Goal: Task Accomplishment & Management: Manage account settings

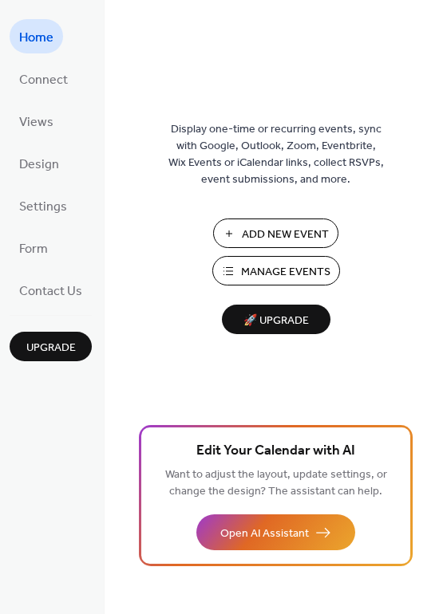
click at [277, 270] on span "Manage Events" at bounding box center [285, 272] width 89 height 17
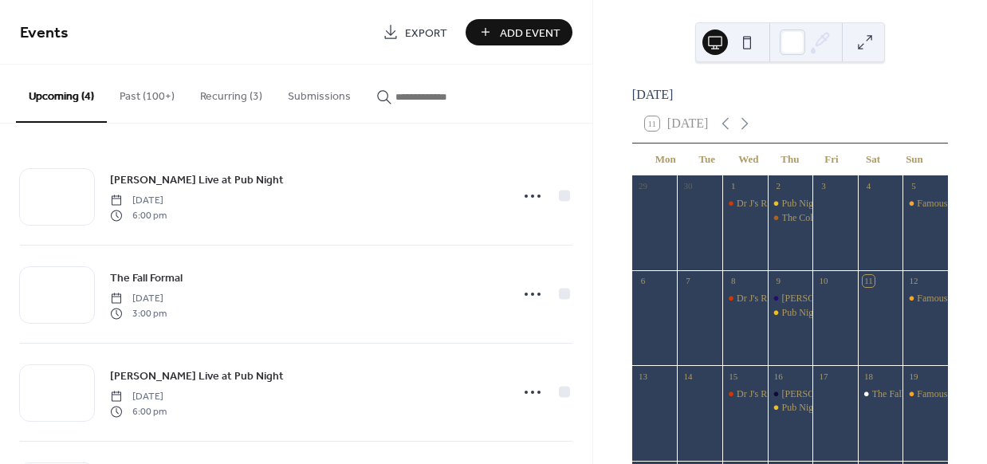
click at [146, 97] on button "Past (100+)" at bounding box center [147, 93] width 81 height 57
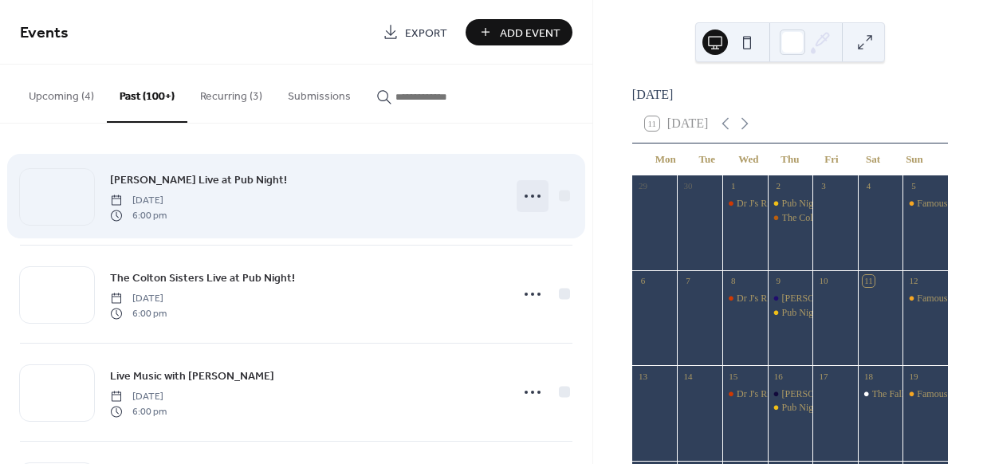
click at [521, 193] on icon at bounding box center [533, 196] width 26 height 26
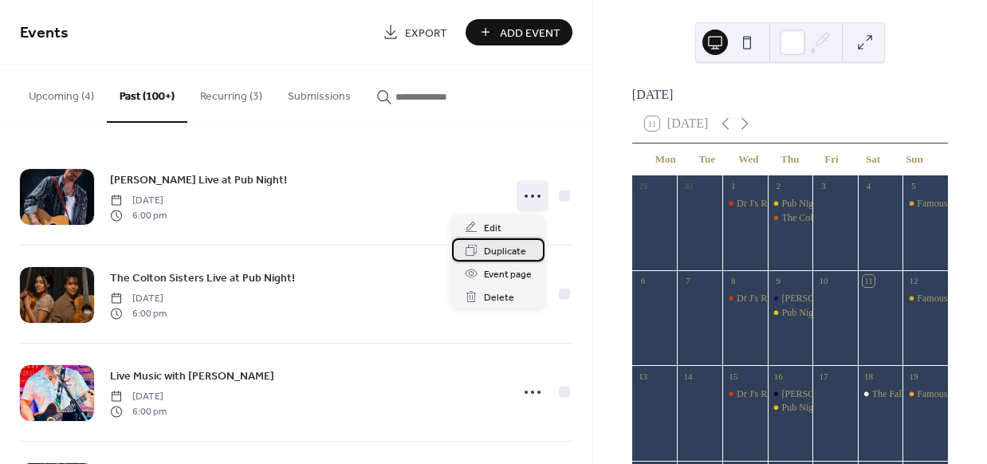
click at [497, 254] on span "Duplicate" at bounding box center [505, 251] width 42 height 17
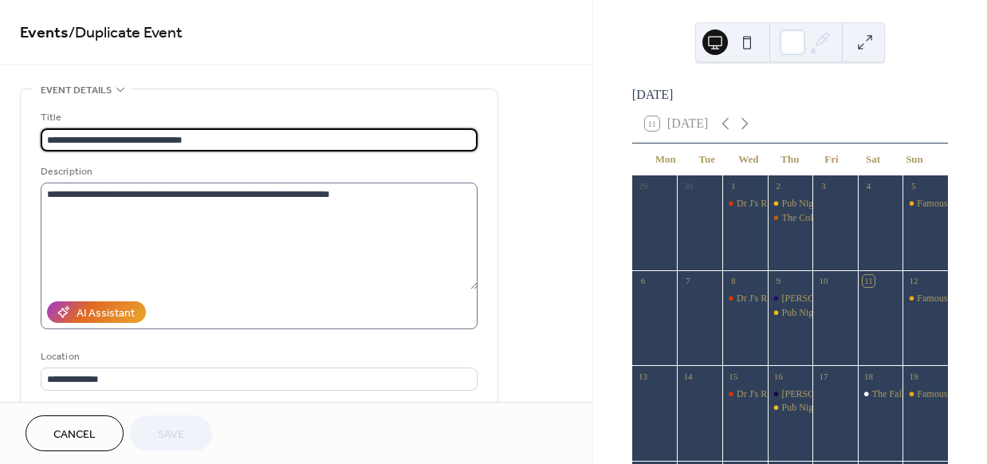
scroll to position [291, 0]
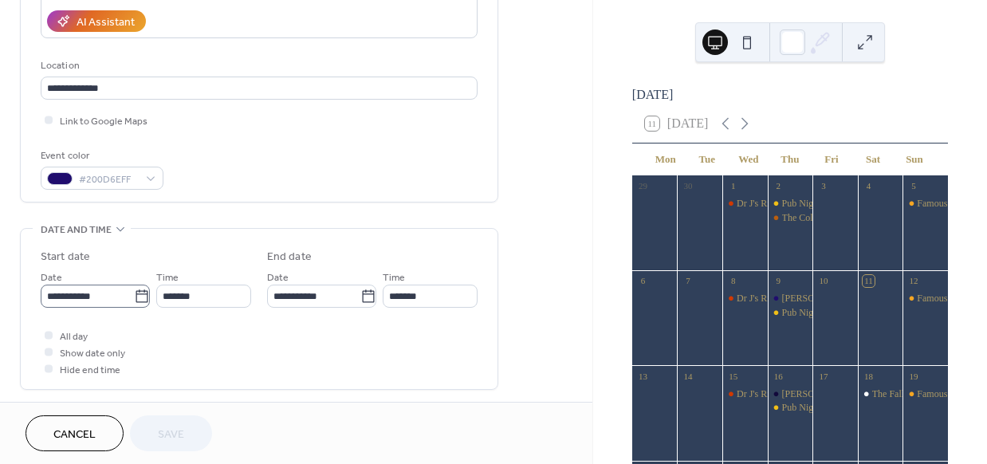
click at [134, 294] on icon at bounding box center [142, 297] width 16 height 16
click at [132, 294] on input "**********" at bounding box center [87, 296] width 93 height 23
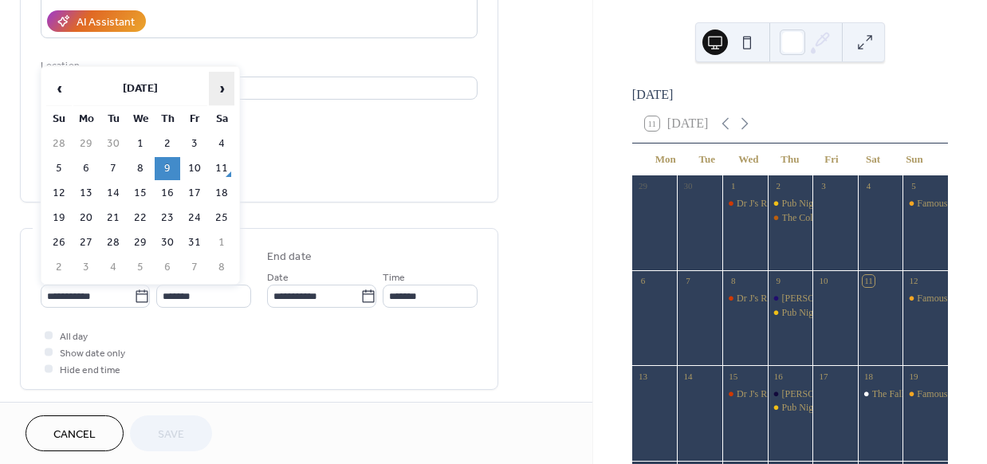
click at [220, 82] on span "›" at bounding box center [222, 89] width 24 height 32
click at [167, 186] on td "13" at bounding box center [168, 193] width 26 height 23
type input "**********"
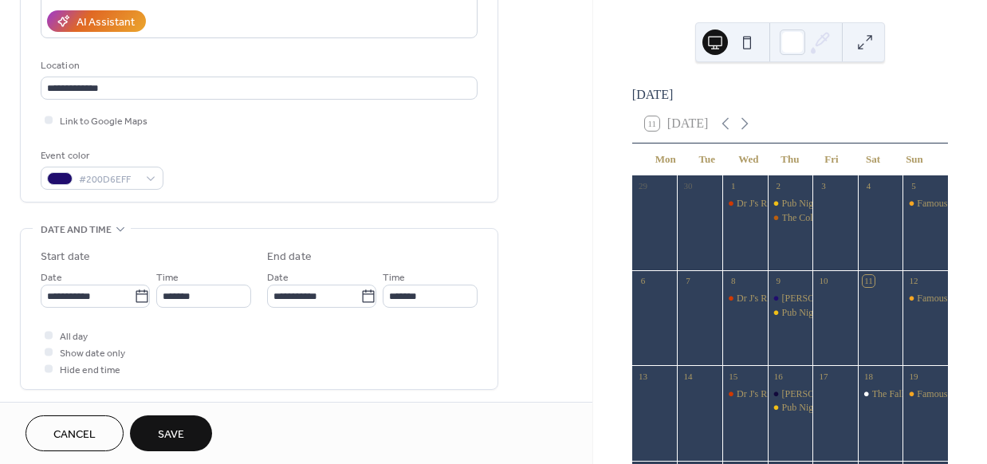
click at [182, 427] on span "Save" at bounding box center [171, 435] width 26 height 17
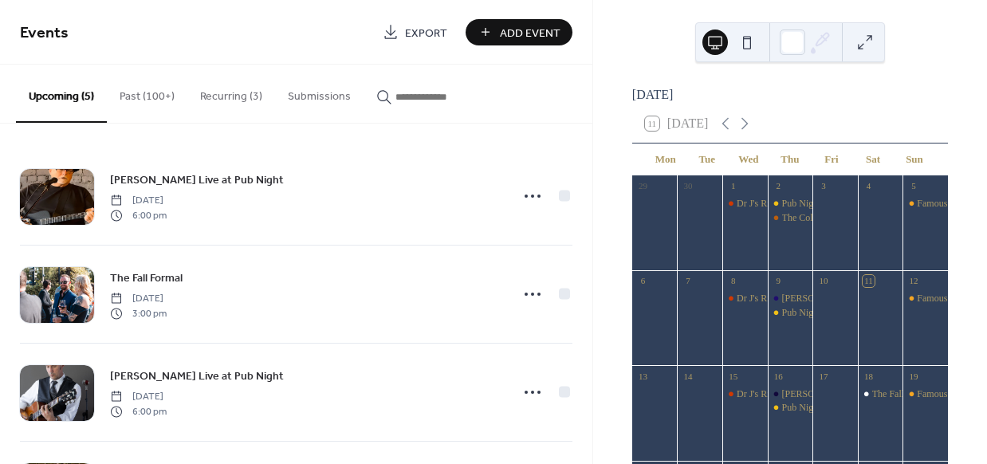
scroll to position [197, 0]
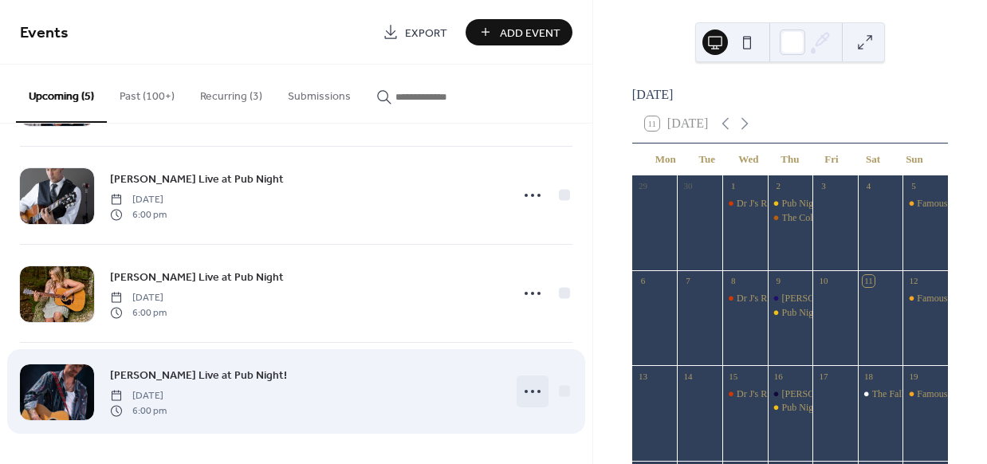
click at [525, 390] on icon at bounding box center [533, 392] width 26 height 26
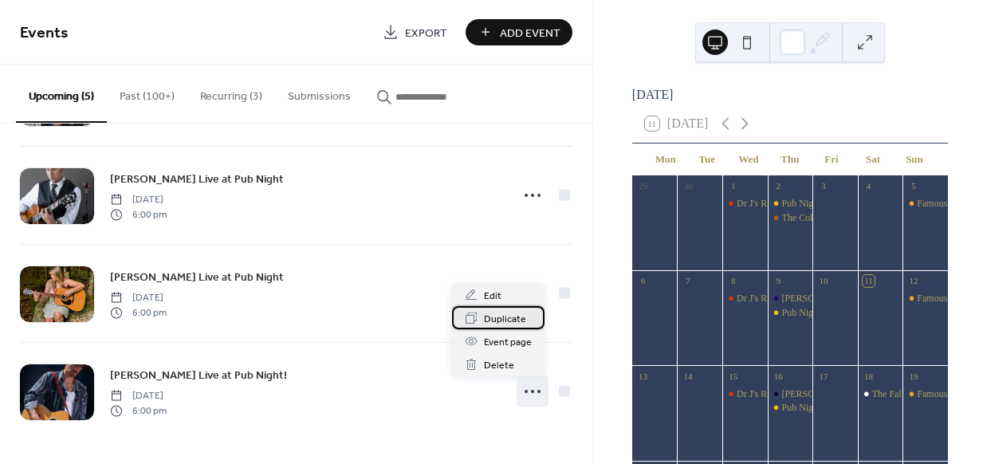
click at [504, 320] on span "Duplicate" at bounding box center [505, 319] width 42 height 17
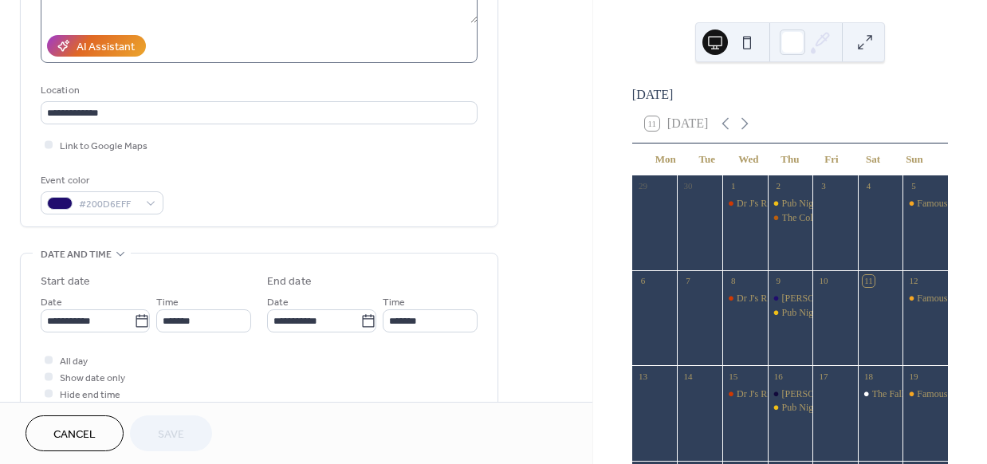
scroll to position [267, 0]
click at [134, 318] on icon at bounding box center [142, 321] width 16 height 16
click at [133, 318] on input "**********" at bounding box center [87, 320] width 93 height 23
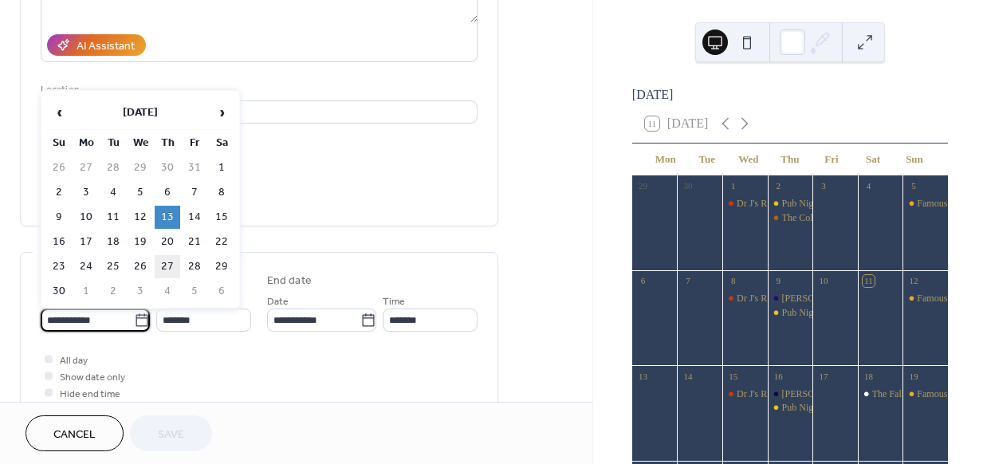
click at [169, 266] on td "27" at bounding box center [168, 266] width 26 height 23
type input "**********"
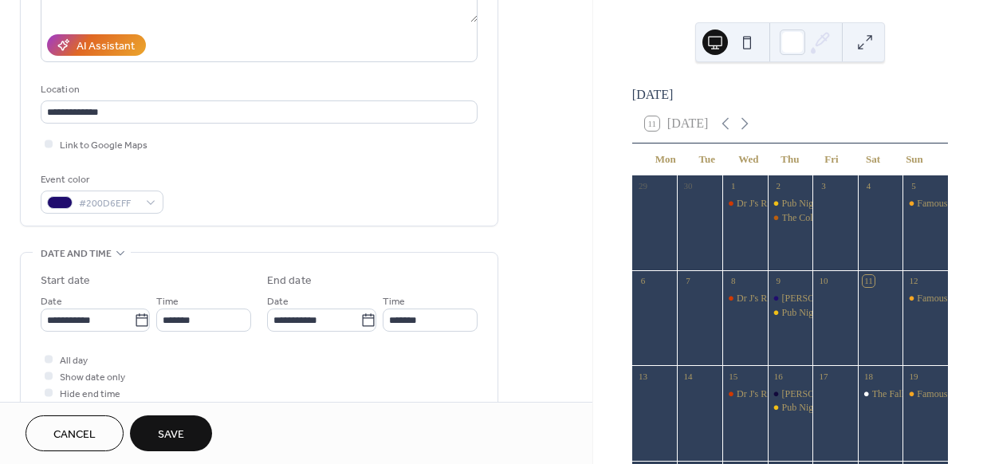
click at [177, 433] on span "Save" at bounding box center [171, 435] width 26 height 17
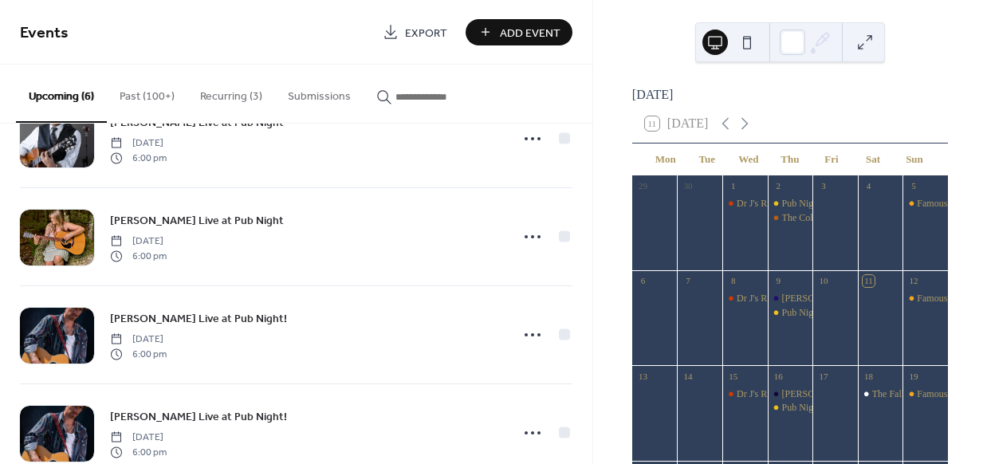
scroll to position [295, 0]
